Goal: Obtain resource: Download file/media

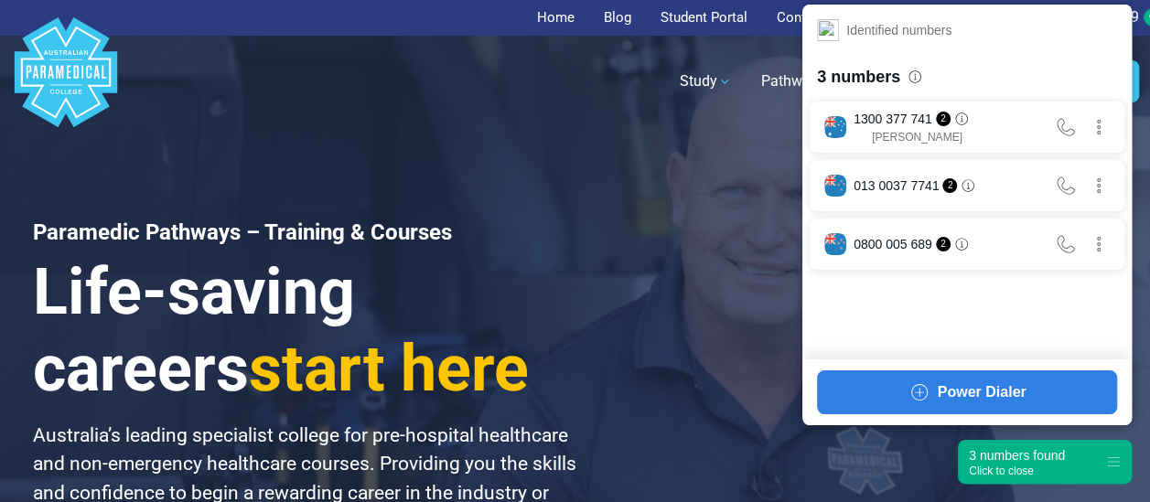
click at [1026, 470] on div "Click to close" at bounding box center [1017, 471] width 96 height 13
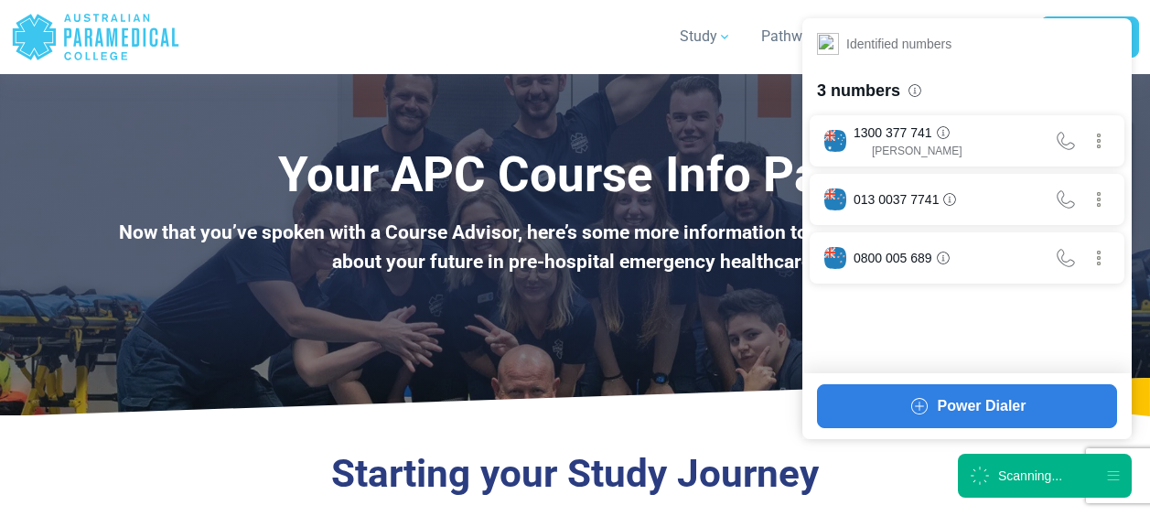
click at [999, 481] on div "Scanning..." at bounding box center [1030, 475] width 64 height 18
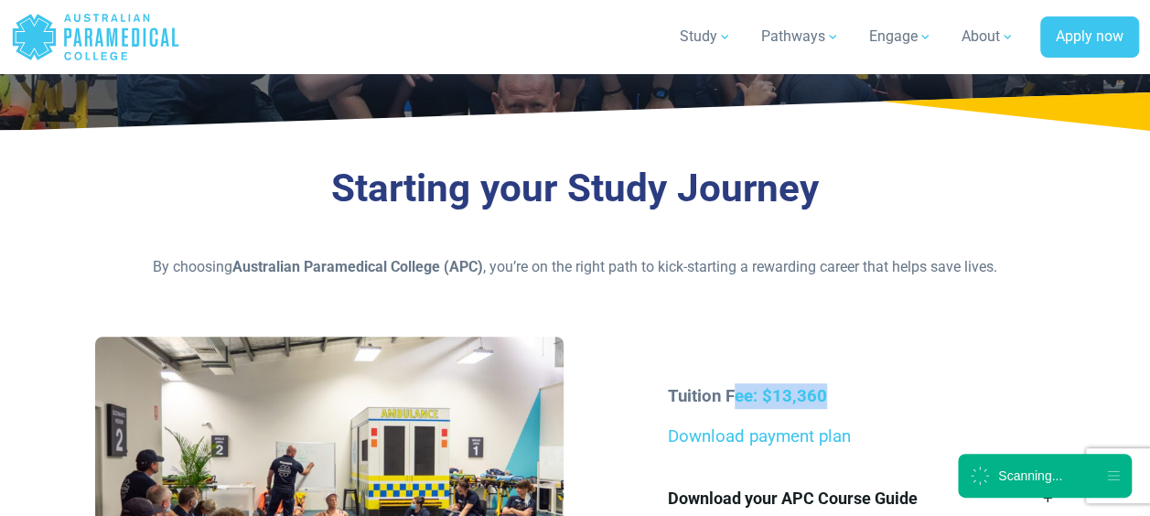
drag, startPoint x: 737, startPoint y: 397, endPoint x: 869, endPoint y: 391, distance: 131.9
click at [869, 391] on p "Tuition Fee: $13,360" at bounding box center [861, 396] width 387 height 26
click at [866, 391] on p "Tuition Fee: $13,360" at bounding box center [861, 396] width 387 height 26
drag, startPoint x: 866, startPoint y: 391, endPoint x: 832, endPoint y: 393, distance: 34.0
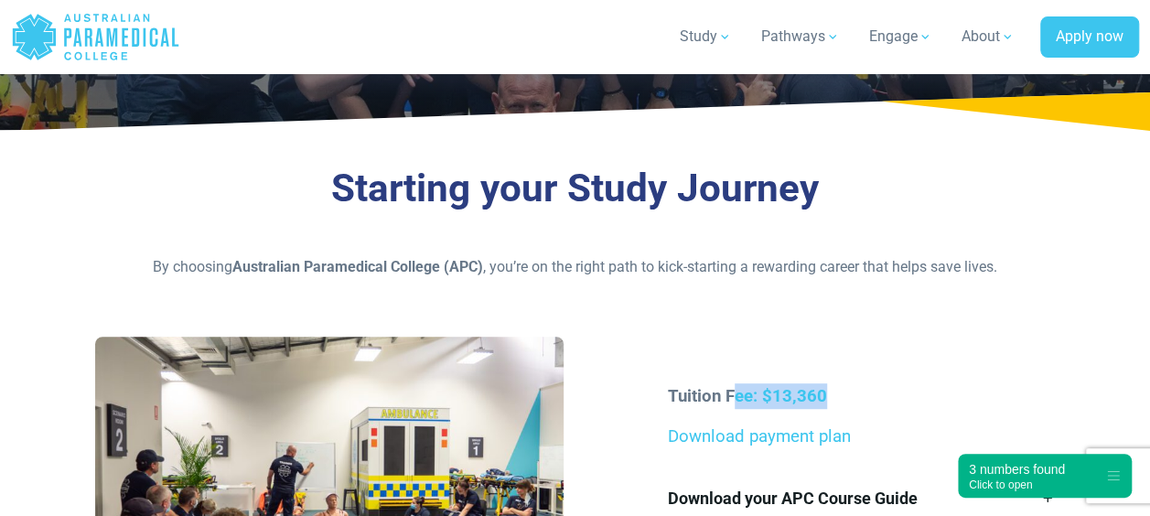
click at [832, 393] on p "Tuition Fee: $13,360" at bounding box center [861, 396] width 387 height 26
click at [805, 435] on link "Download payment plan" at bounding box center [759, 436] width 183 height 20
